Goal: Transaction & Acquisition: Purchase product/service

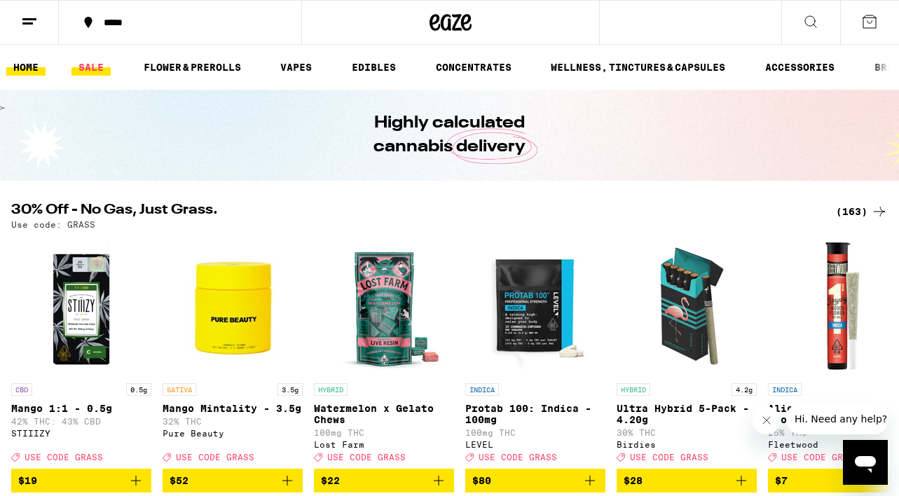
click at [93, 63] on link "SALE" at bounding box center [90, 67] width 39 height 17
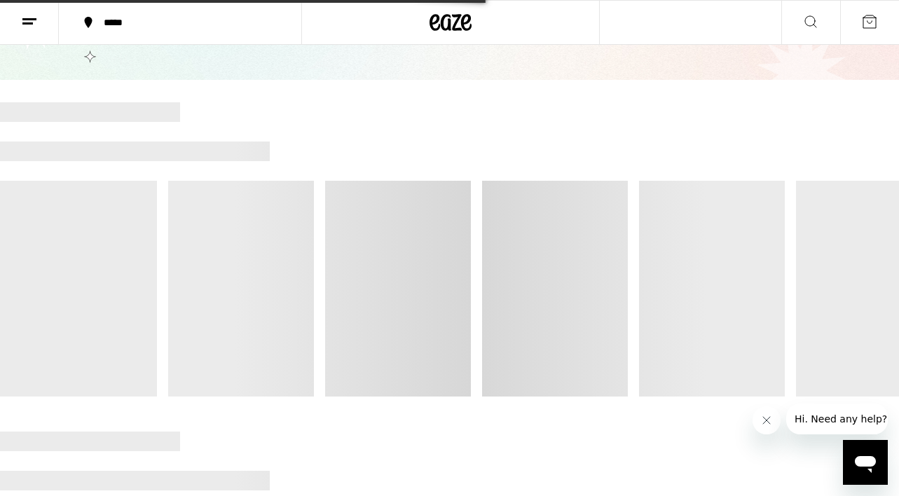
scroll to position [61, 0]
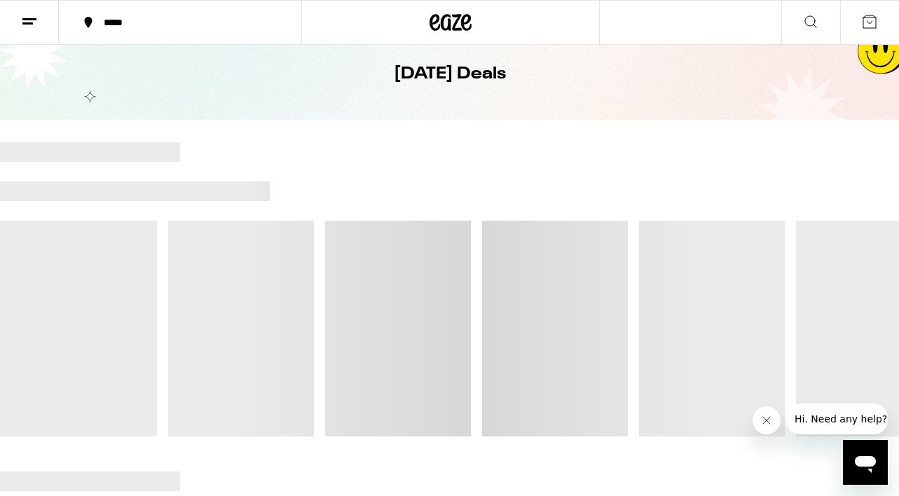
click at [36, 21] on icon at bounding box center [29, 21] width 17 height 17
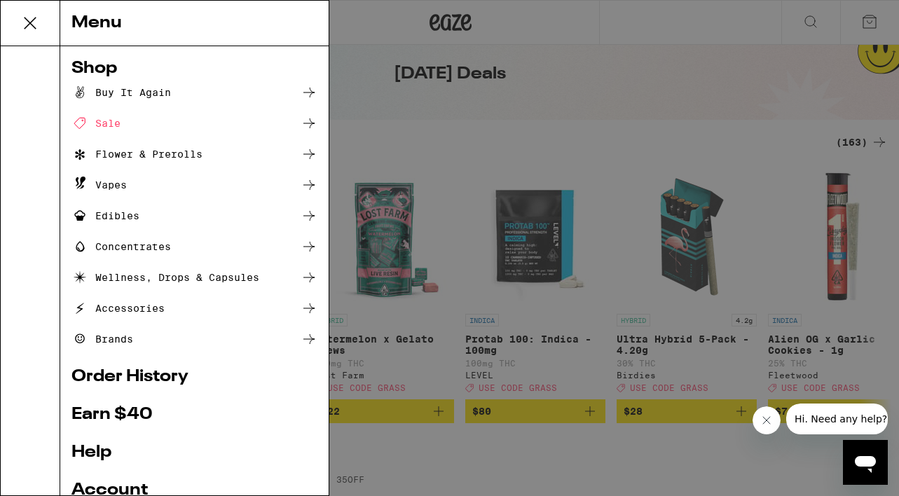
click at [174, 127] on div "Sale" at bounding box center [194, 123] width 246 height 17
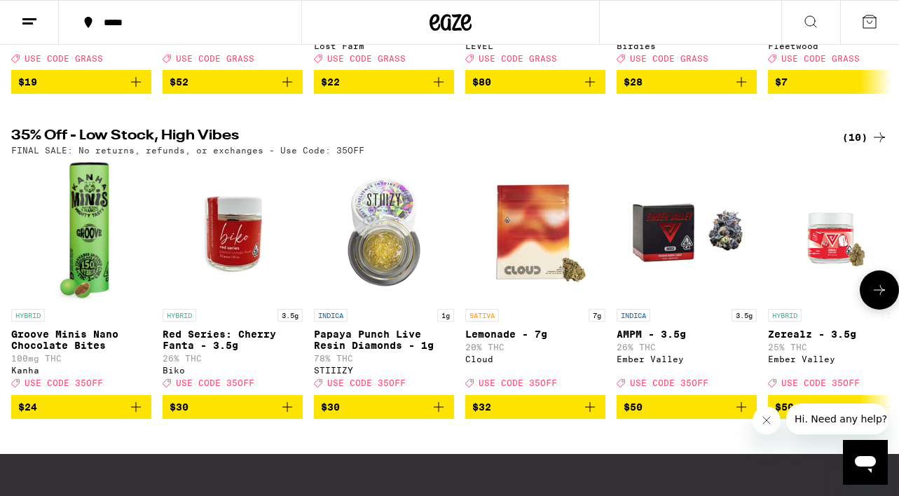
scroll to position [394, 0]
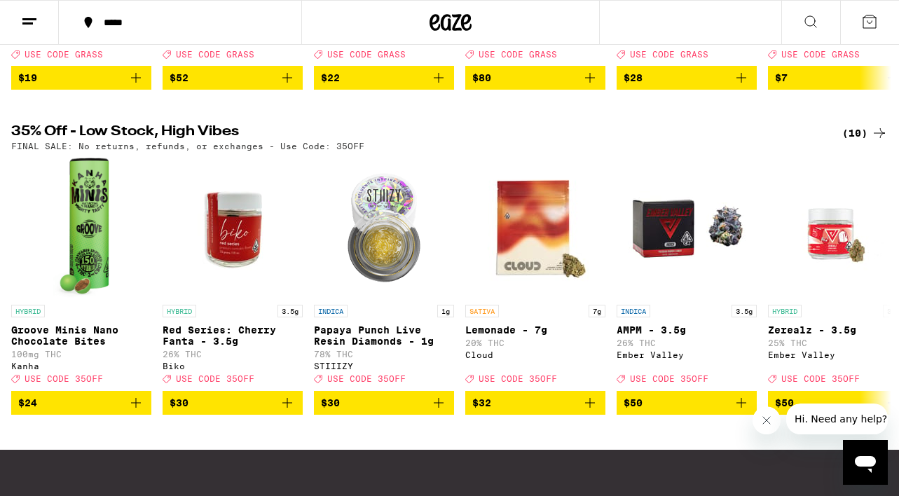
click at [860, 142] on div "(10)" at bounding box center [865, 133] width 46 height 17
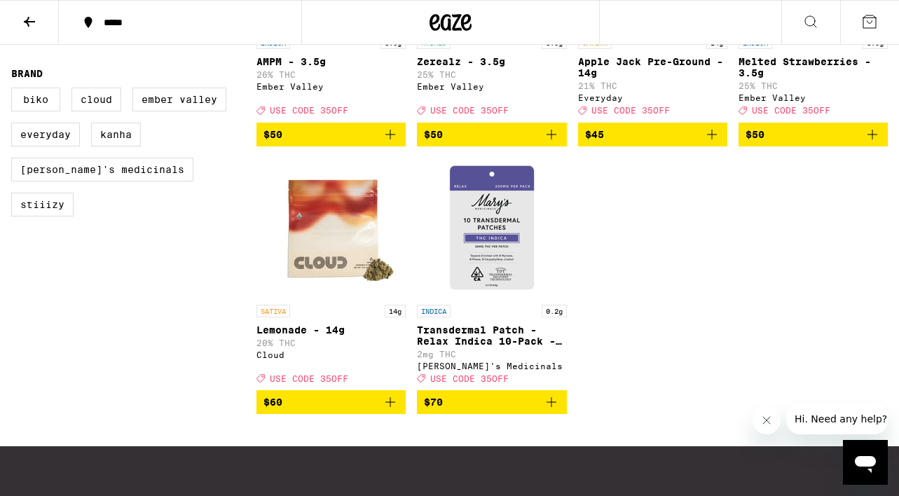
scroll to position [581, 0]
click at [504, 291] on img "Open page for Transdermal Patch - Relax Indica 10-Pack - 200mg from Mary's Medi…" at bounding box center [492, 228] width 140 height 140
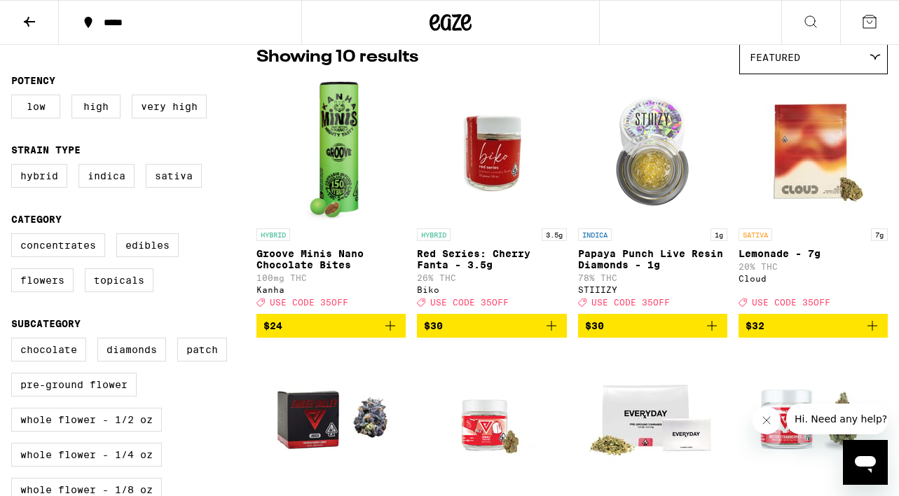
scroll to position [80, 0]
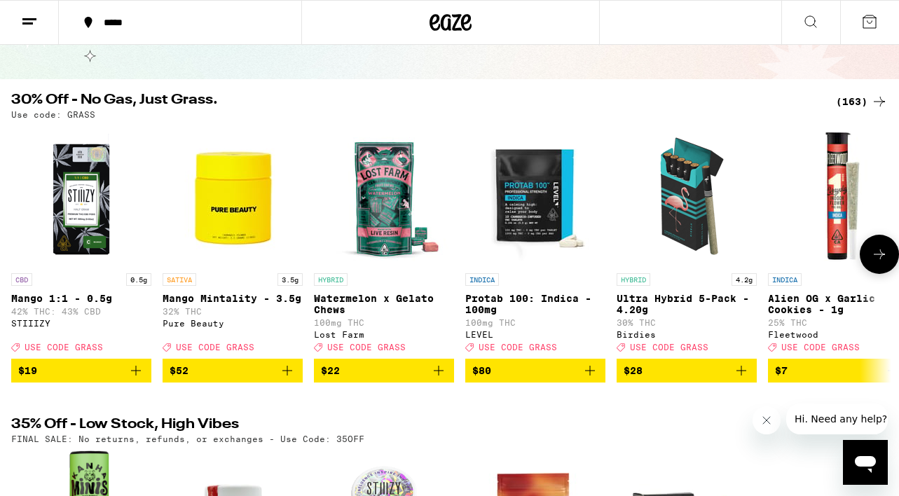
scroll to position [99, 0]
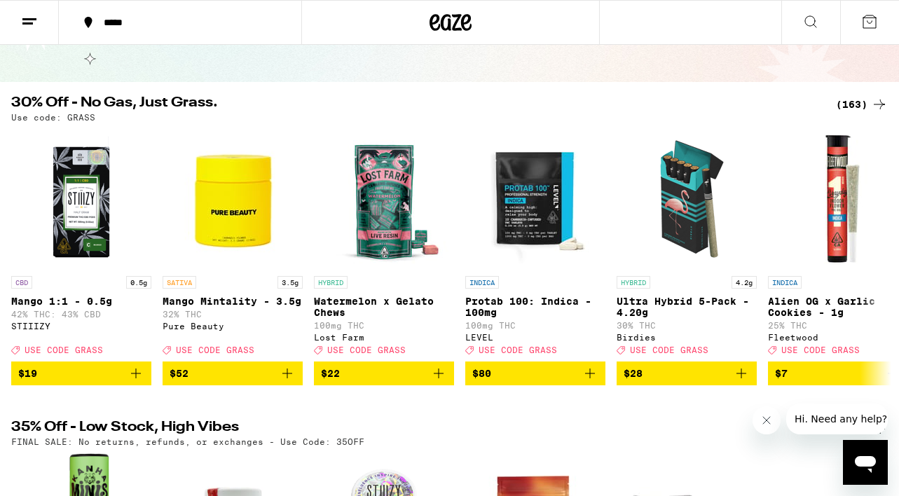
click at [867, 98] on div "(163)" at bounding box center [862, 104] width 52 height 17
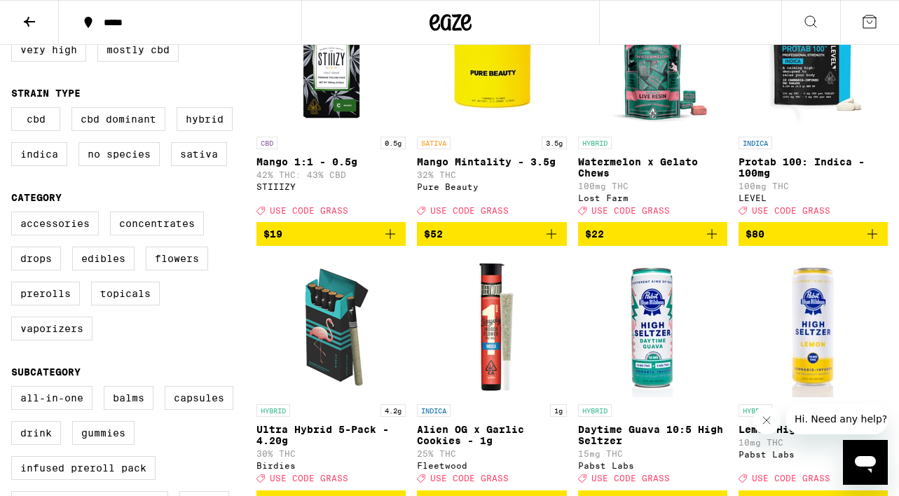
scroll to position [301, 0]
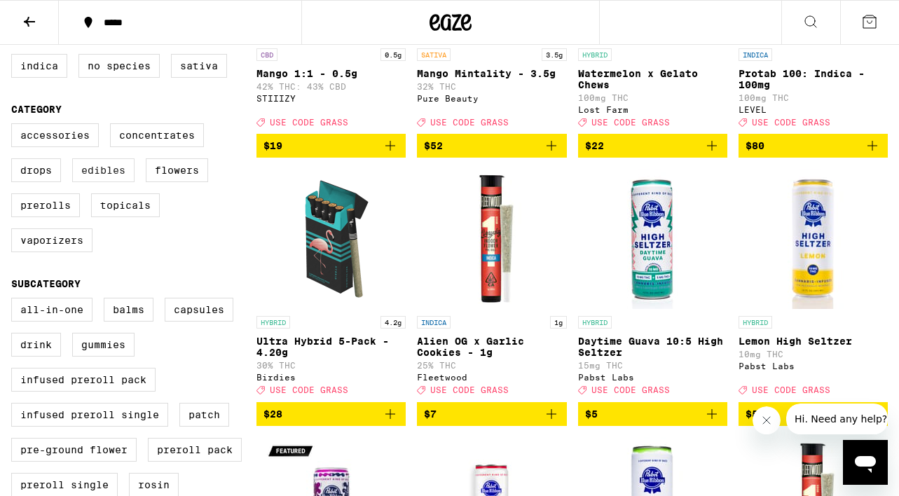
click at [111, 182] on label "Edibles" at bounding box center [103, 170] width 62 height 24
click at [15, 126] on input "Edibles" at bounding box center [14, 125] width 1 height 1
checkbox input "true"
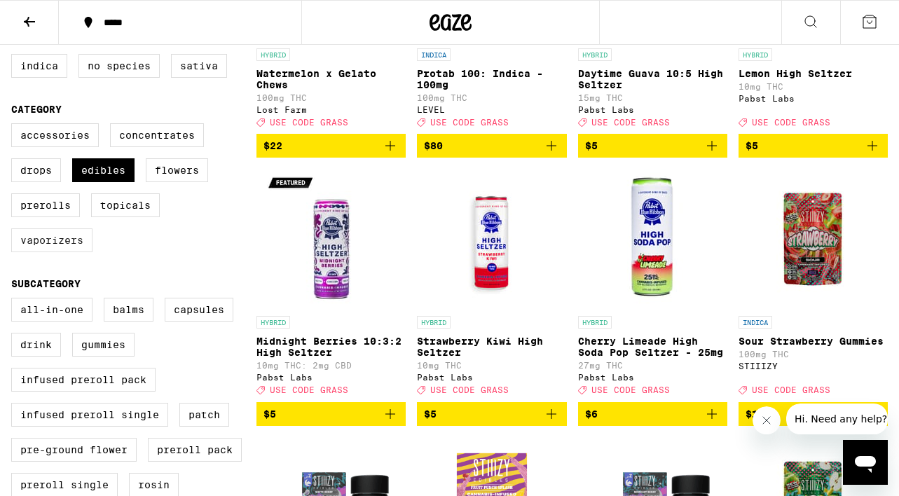
click at [66, 252] on label "Vaporizers" at bounding box center [51, 240] width 81 height 24
click at [15, 126] on input "Vaporizers" at bounding box center [14, 125] width 1 height 1
checkbox input "true"
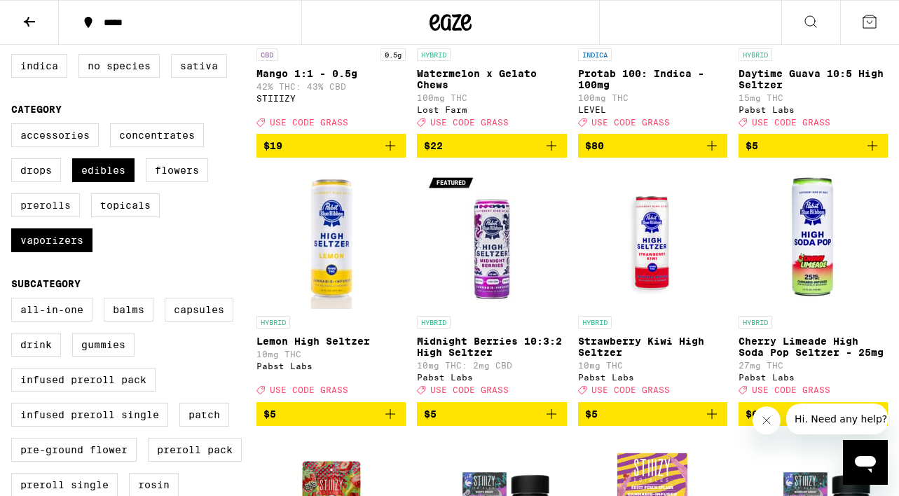
click at [64, 212] on label "Prerolls" at bounding box center [45, 205] width 69 height 24
click at [15, 126] on input "Prerolls" at bounding box center [14, 125] width 1 height 1
checkbox input "true"
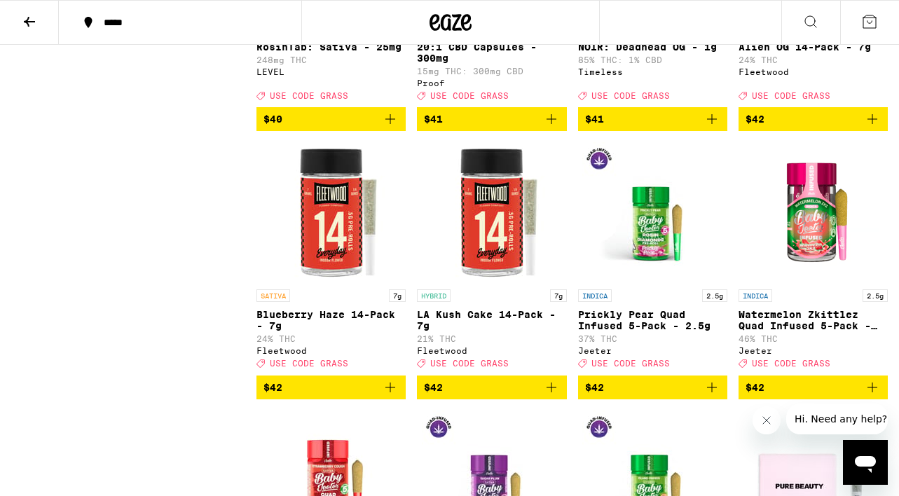
scroll to position [6447, 0]
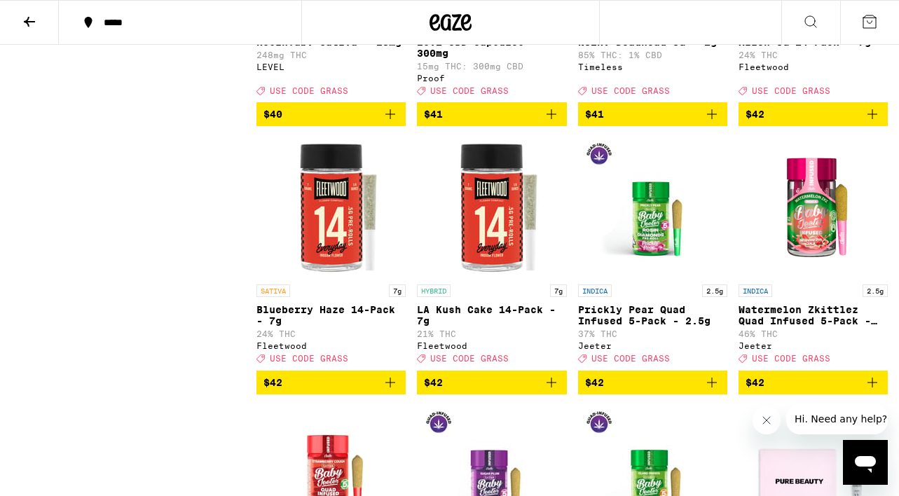
click at [874, 123] on icon "Add to bag" at bounding box center [872, 114] width 17 height 17
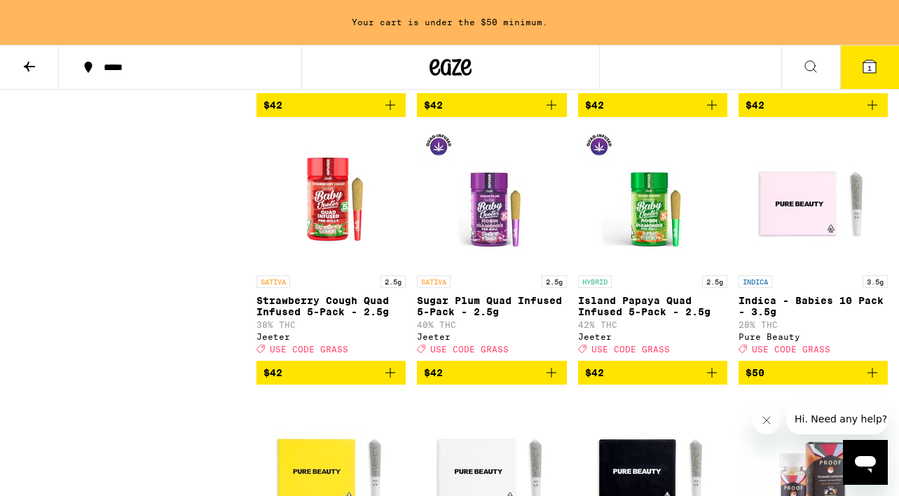
scroll to position [6768, 0]
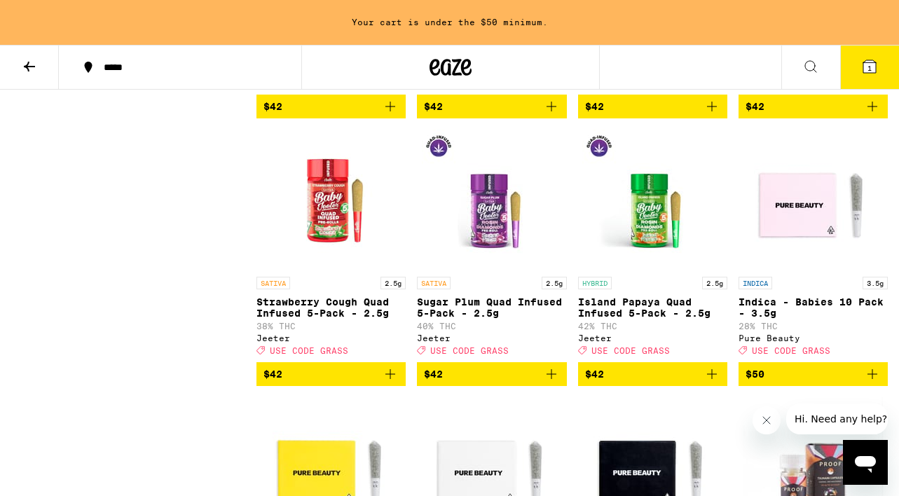
click at [720, 118] on button "$42" at bounding box center [652, 107] width 149 height 24
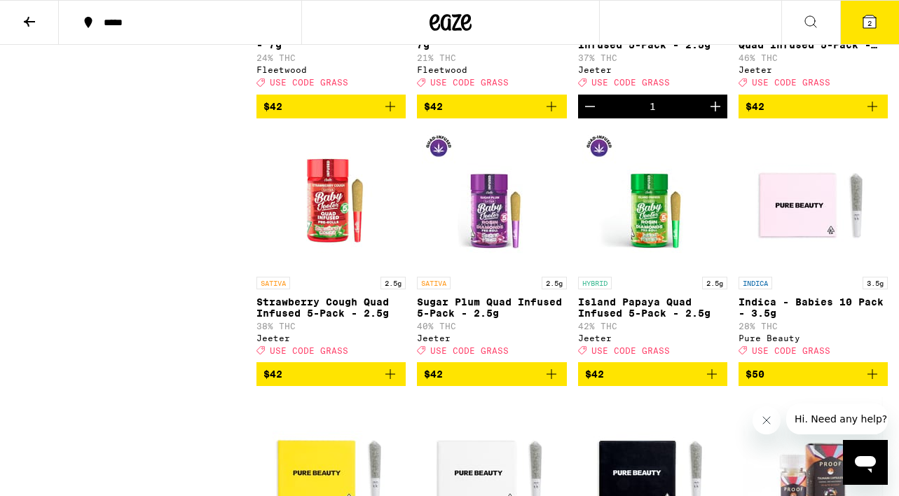
click at [587, 115] on icon "Decrement" at bounding box center [589, 106] width 17 height 17
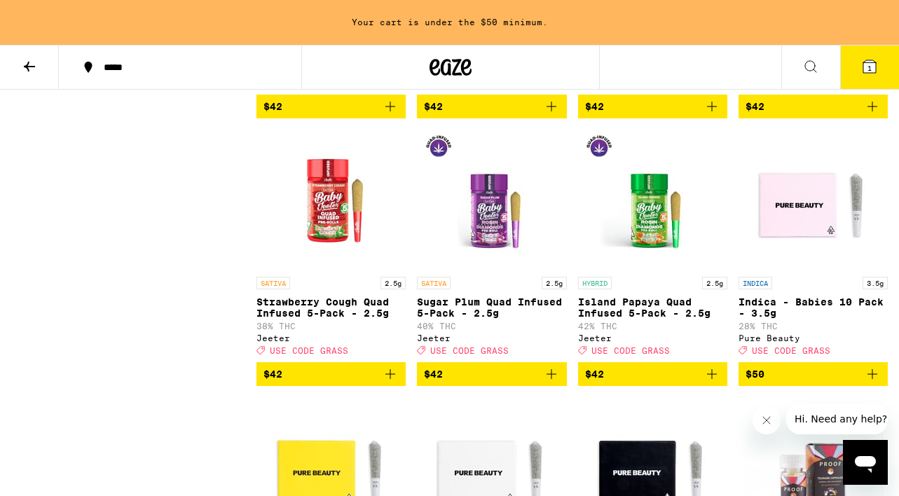
click at [874, 115] on icon "Add to bag" at bounding box center [872, 106] width 17 height 17
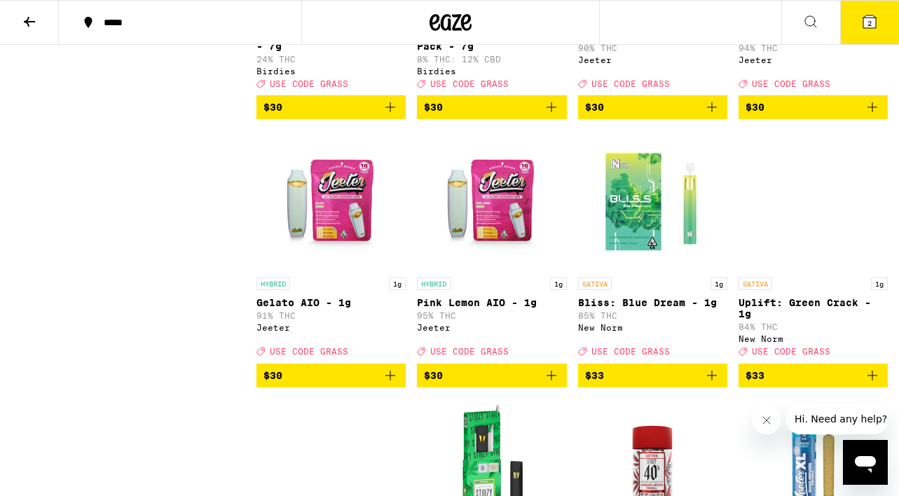
scroll to position [5382, 0]
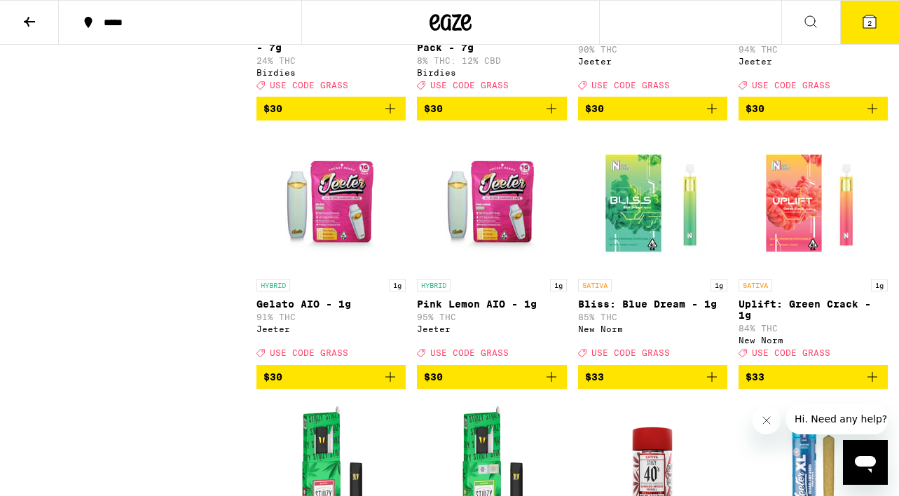
click at [718, 117] on icon "Add to bag" at bounding box center [711, 108] width 17 height 17
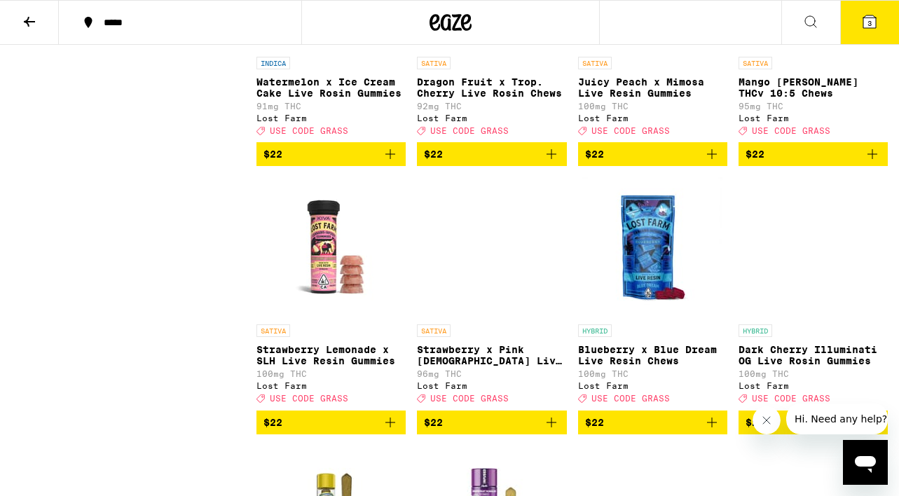
scroll to position [3496, 0]
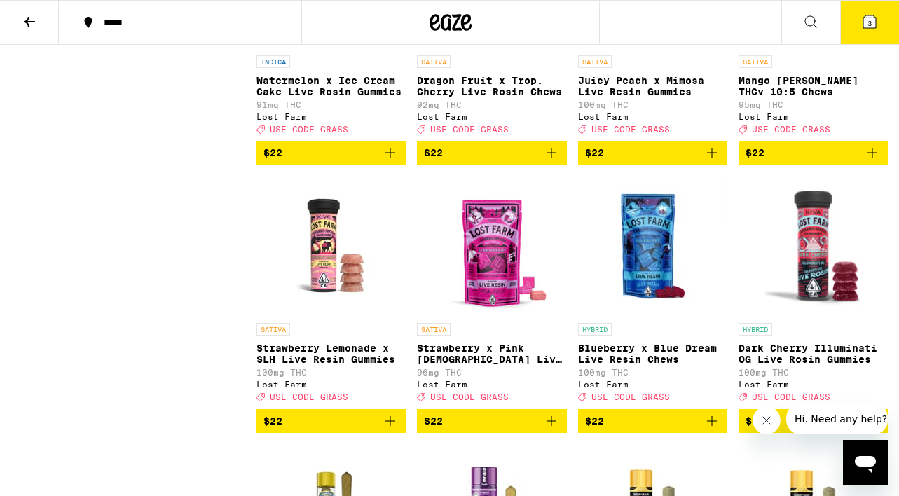
click at [392, 161] on icon "Add to bag" at bounding box center [390, 152] width 17 height 17
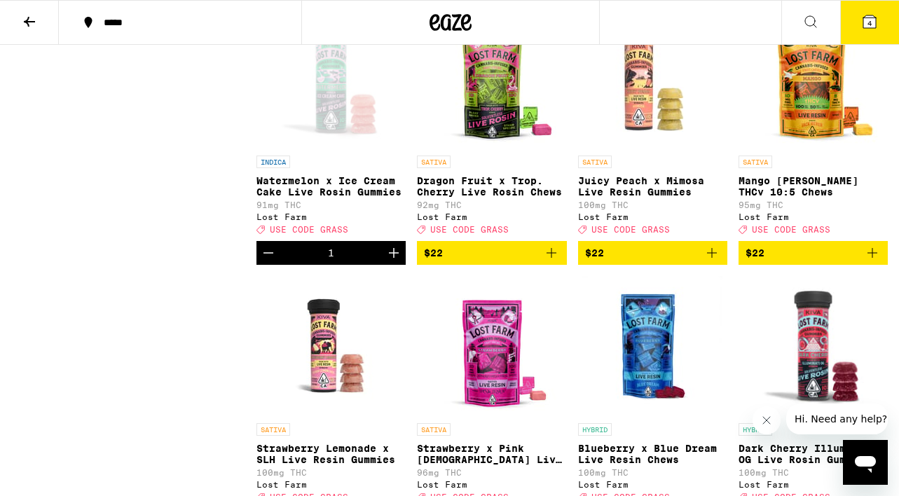
scroll to position [3319, 0]
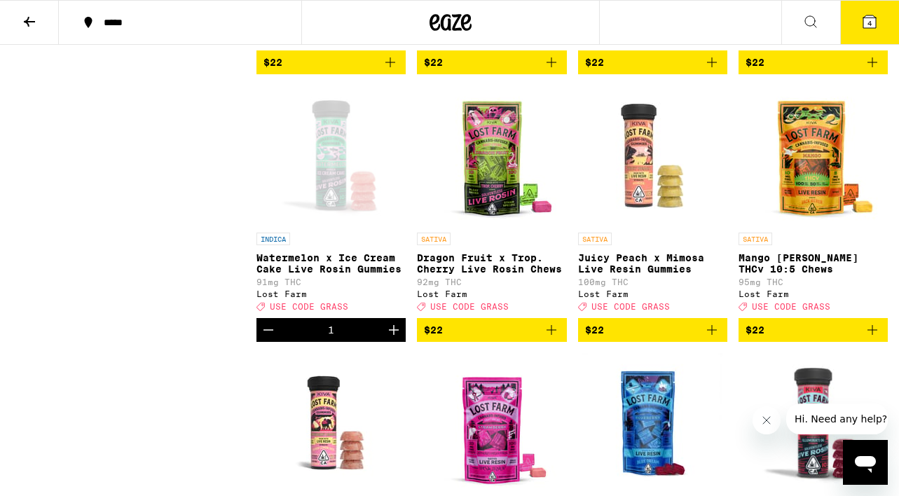
click at [871, 20] on icon at bounding box center [869, 21] width 13 height 13
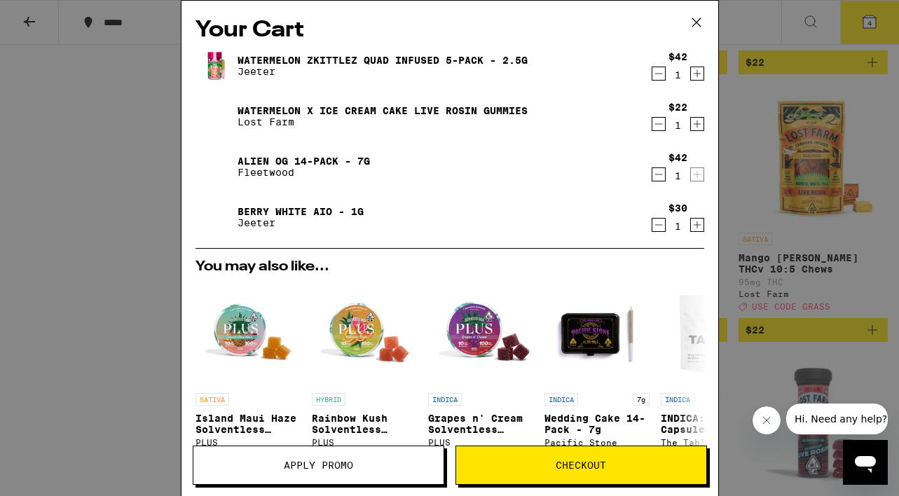
click at [700, 127] on icon "Increment" at bounding box center [697, 124] width 13 height 17
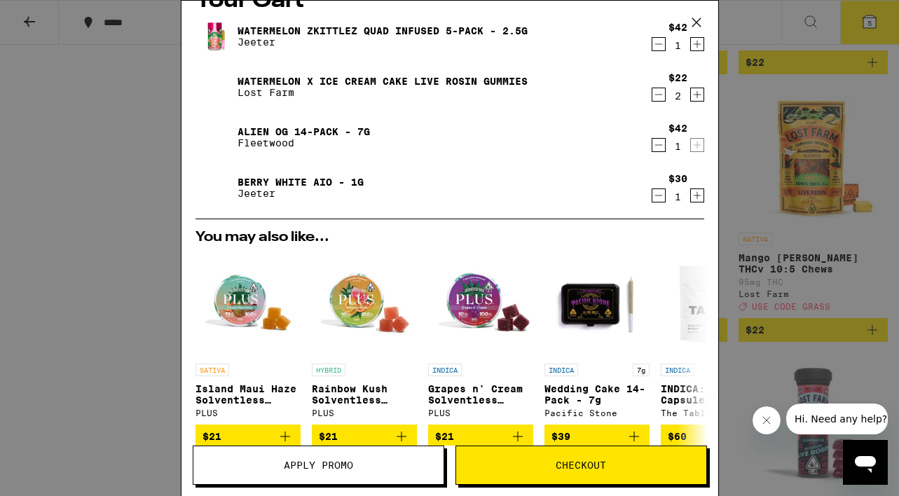
click at [315, 457] on button "Apply Promo" at bounding box center [318, 465] width 251 height 39
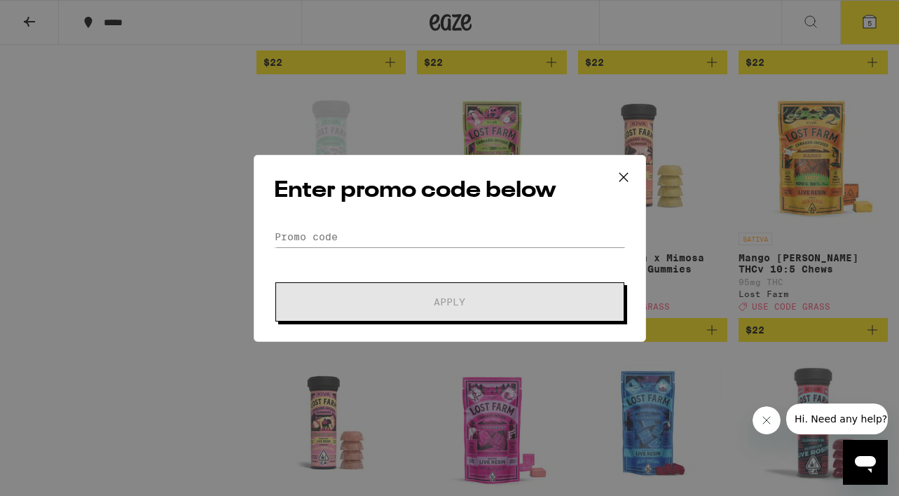
click at [383, 247] on form "Promo Code Apply" at bounding box center [450, 273] width 352 height 95
click at [380, 242] on input "Promo Code" at bounding box center [450, 236] width 352 height 21
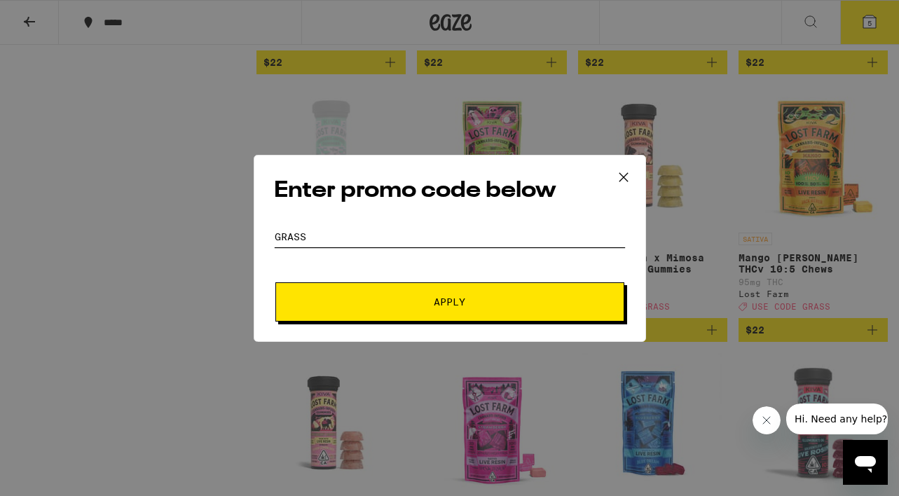
type input "Grass"
click at [378, 297] on span "Apply" at bounding box center [450, 302] width 252 height 10
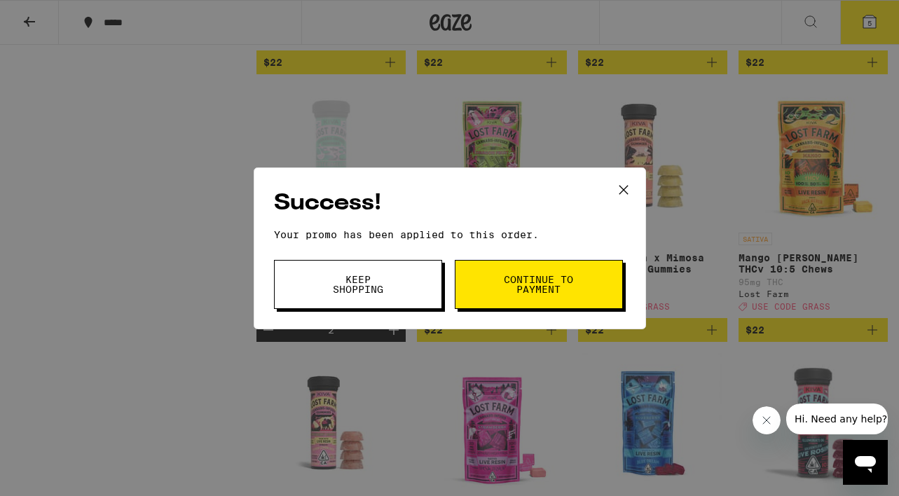
click at [504, 279] on span "Continue to payment" at bounding box center [538, 285] width 71 height 20
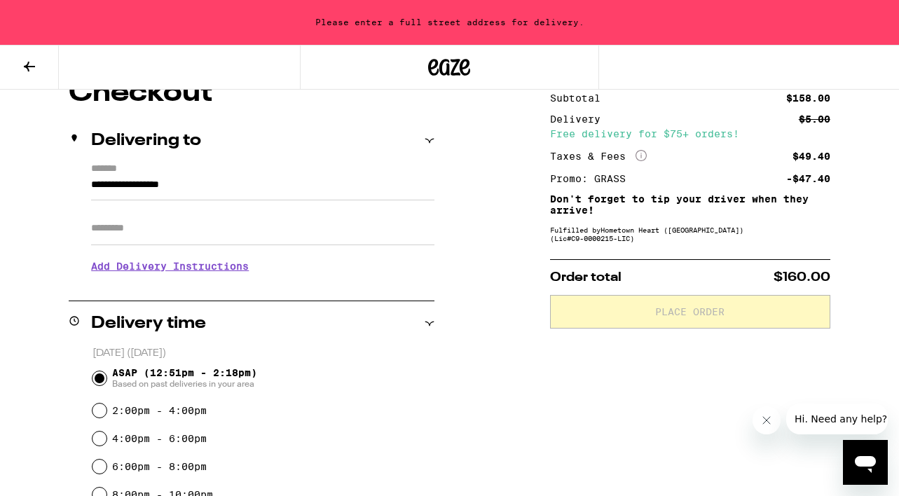
scroll to position [153, 0]
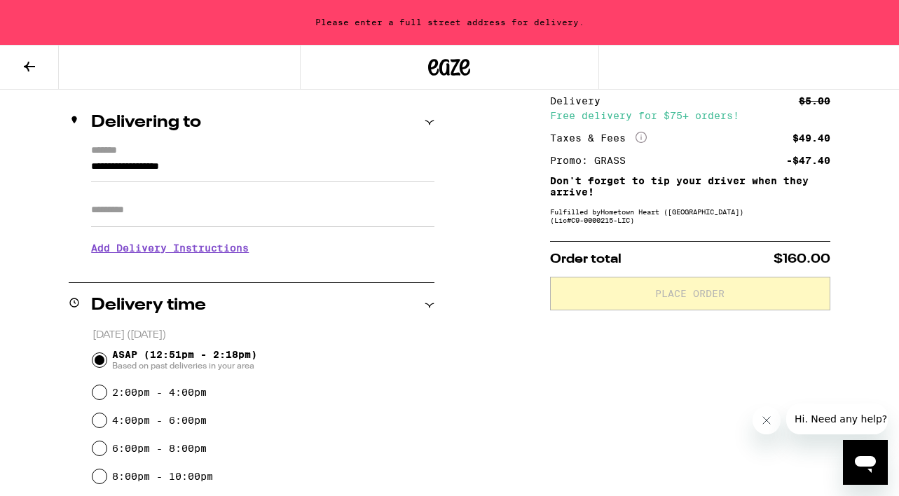
click at [177, 172] on input "**********" at bounding box center [262, 170] width 343 height 24
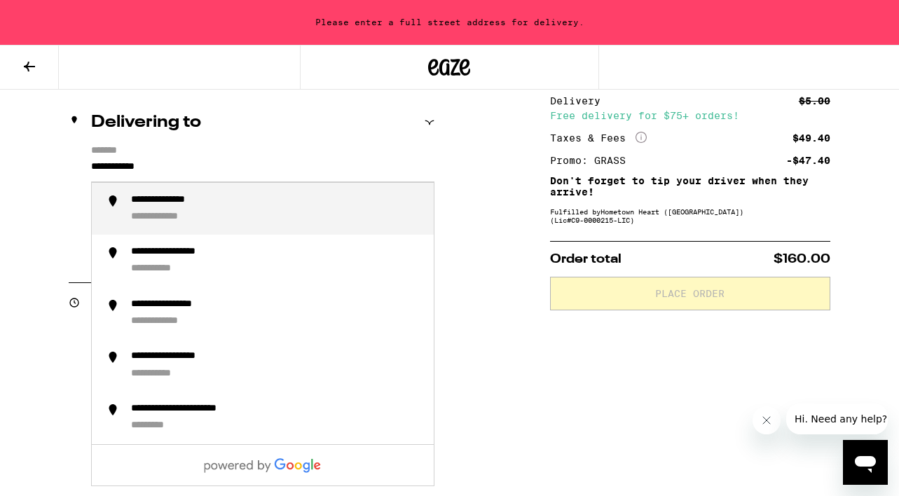
click at [162, 228] on li "**********" at bounding box center [263, 209] width 342 height 53
type input "**********"
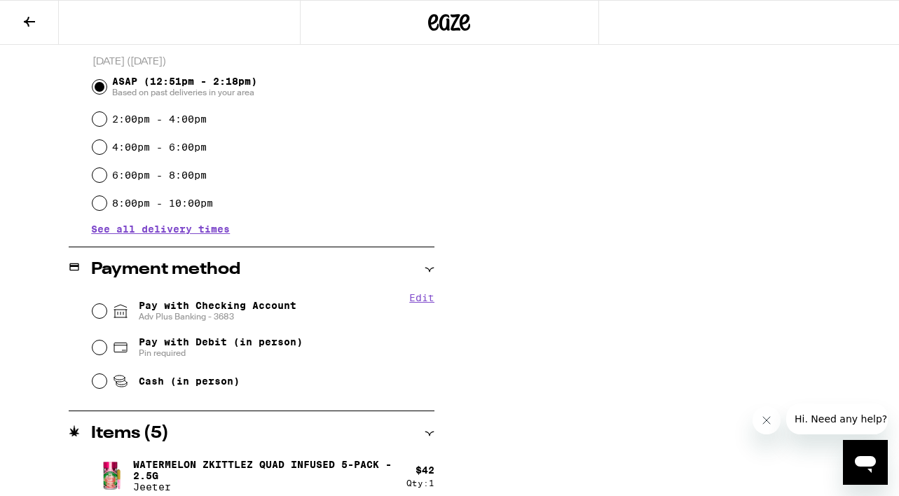
scroll to position [391, 0]
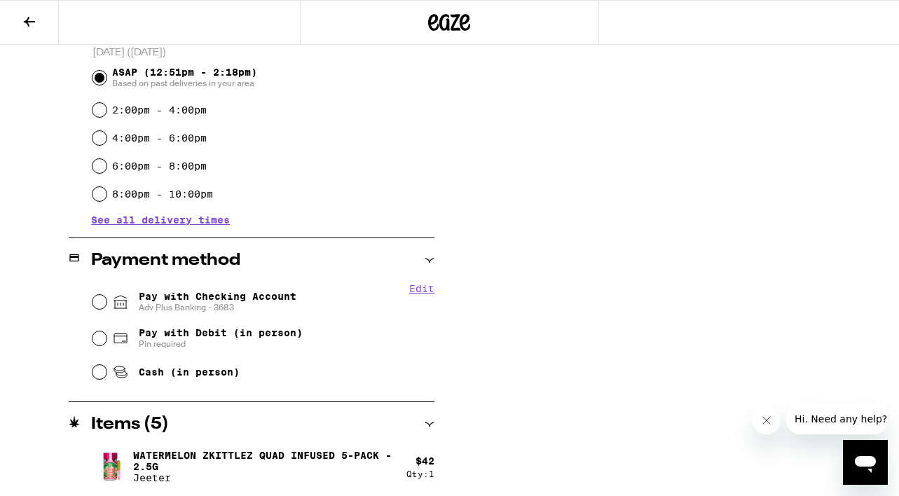
click at [216, 303] on span "Adv Plus Banking - 3683" at bounding box center [218, 307] width 158 height 11
click at [106, 303] on input "Pay with Checking Account Adv Plus Banking - 3683" at bounding box center [99, 302] width 14 height 14
radio input "true"
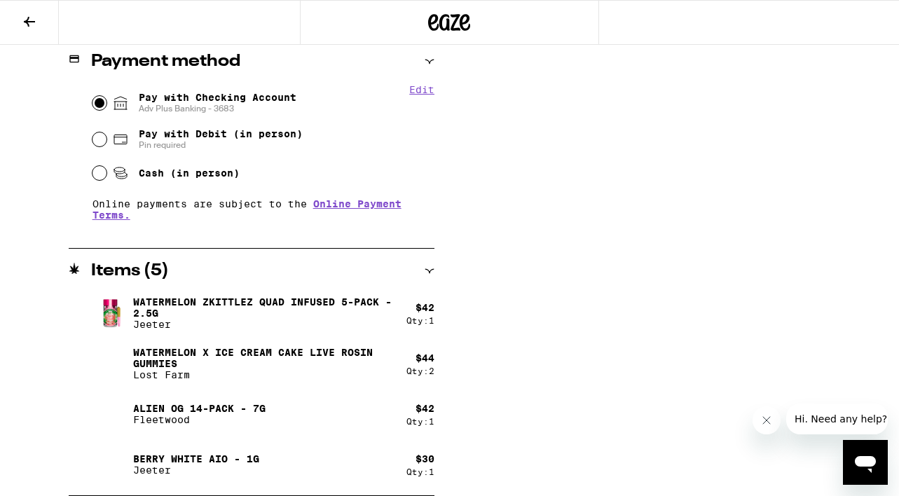
scroll to position [0, 0]
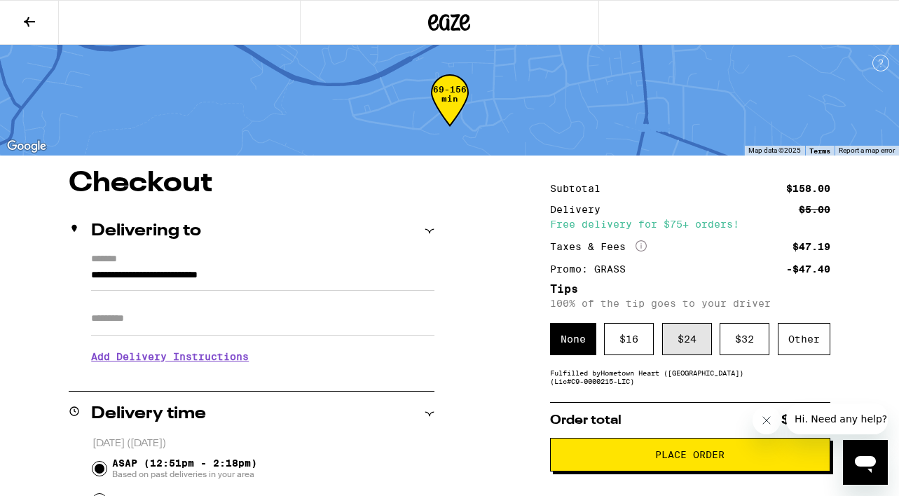
click at [687, 340] on div "$ 24" at bounding box center [687, 339] width 50 height 32
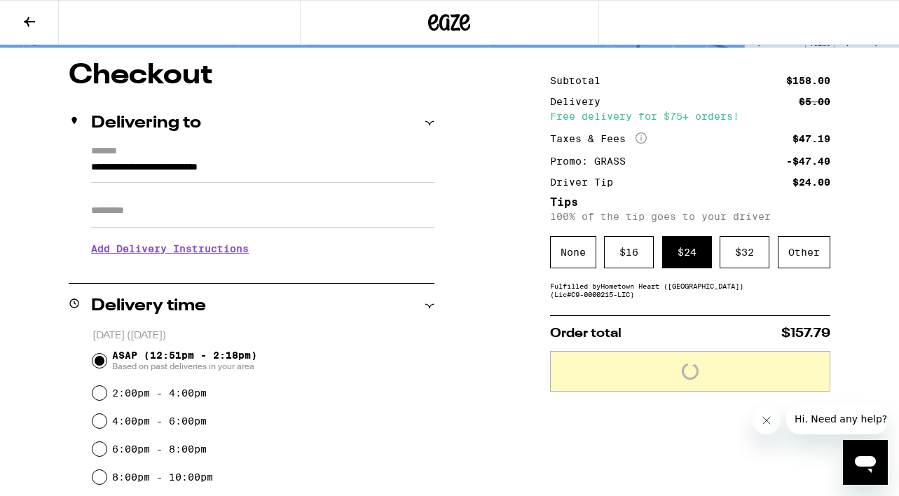
scroll to position [111, 0]
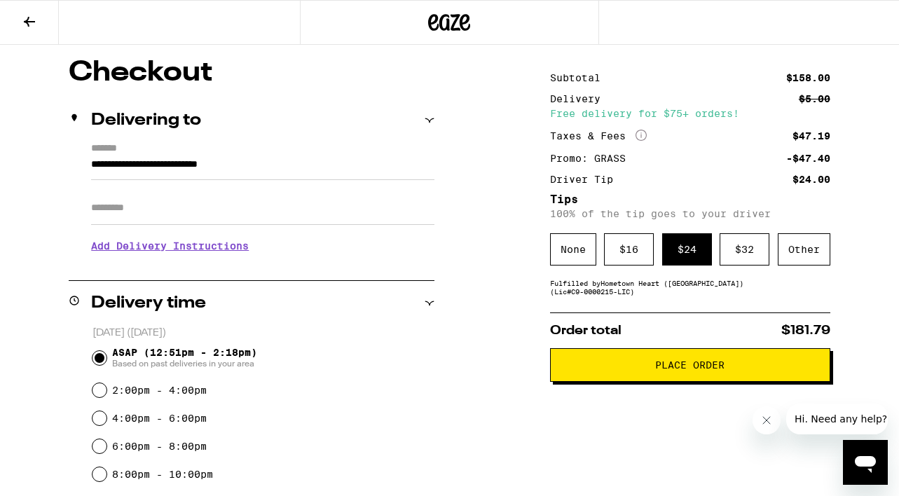
click at [688, 377] on button "Place Order" at bounding box center [690, 365] width 280 height 34
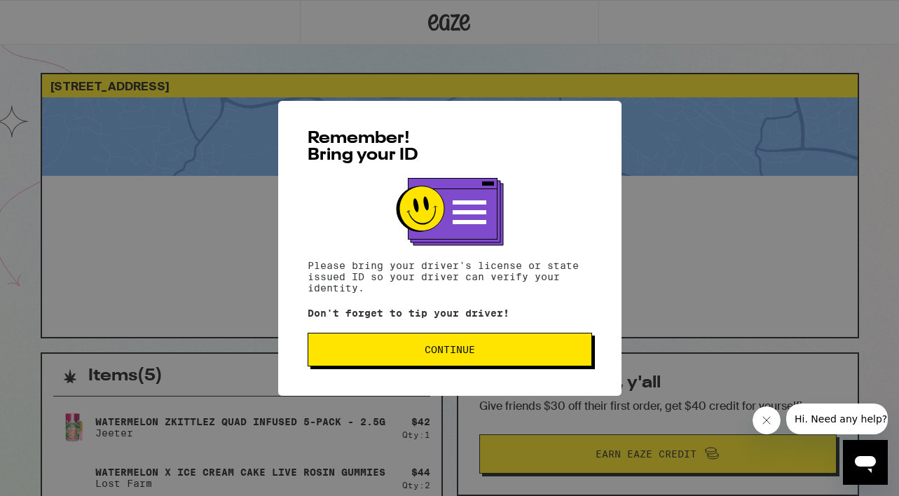
click at [461, 339] on button "Continue" at bounding box center [450, 350] width 284 height 34
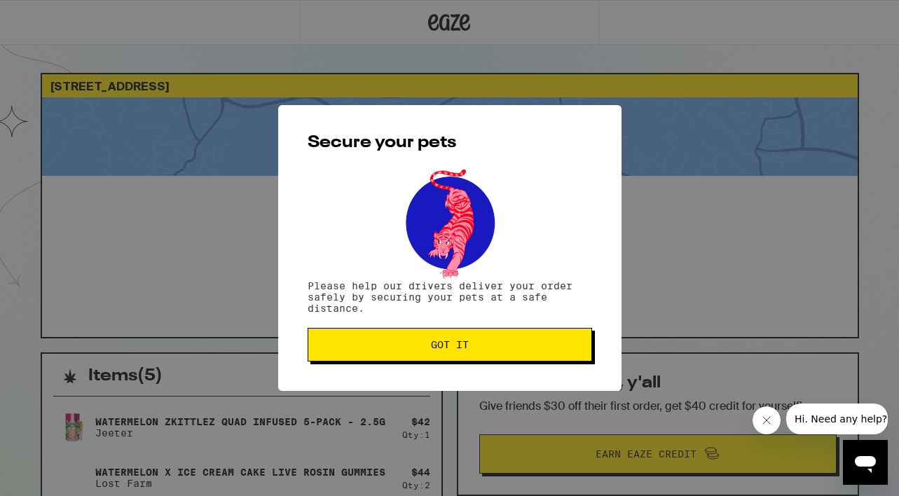
click at [461, 339] on button "Got it" at bounding box center [450, 345] width 284 height 34
